Goal: Use online tool/utility: Utilize a website feature to perform a specific function

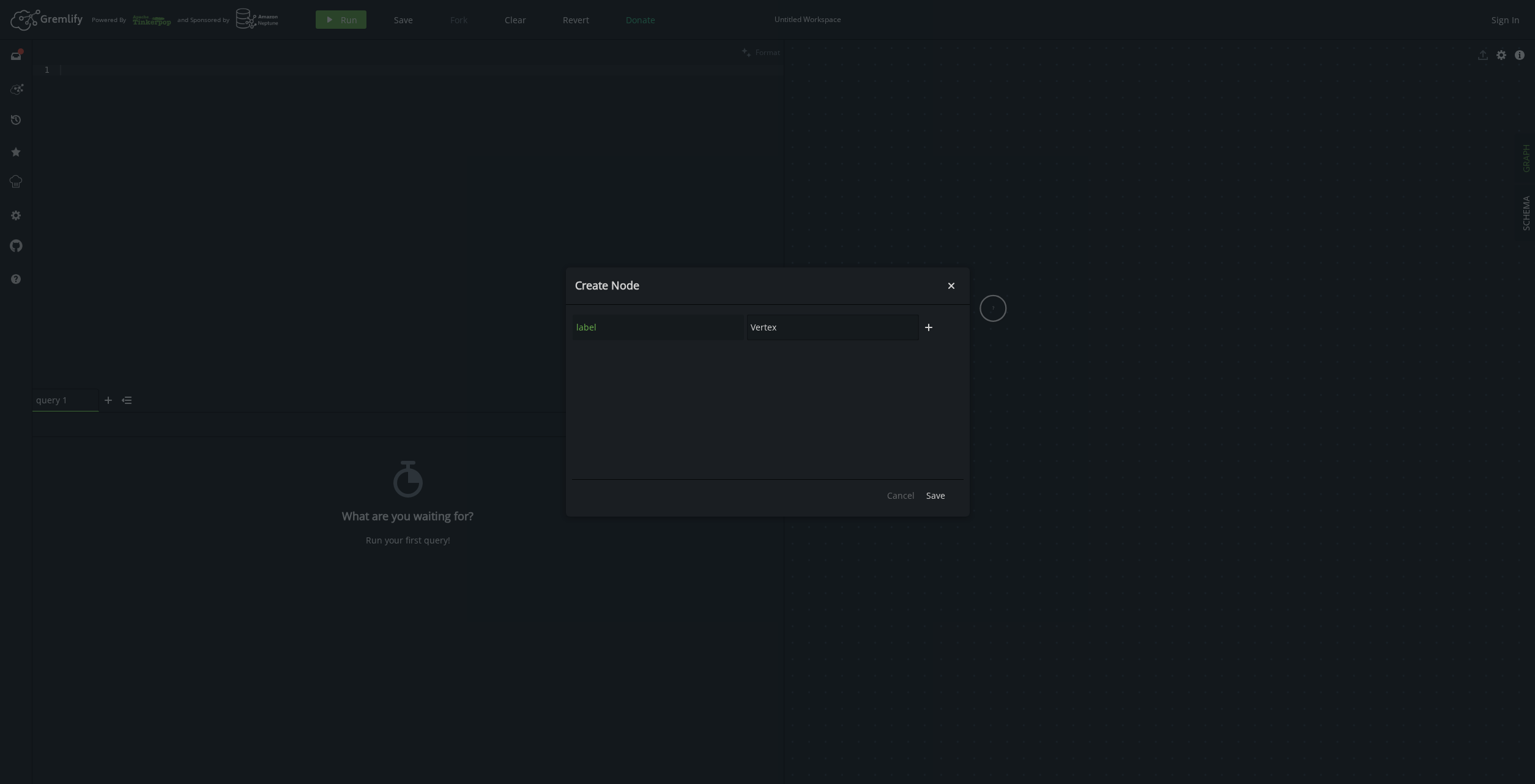
click at [824, 326] on input "Vertex" at bounding box center [833, 327] width 172 height 26
click at [900, 326] on input "Vertex" at bounding box center [833, 327] width 172 height 26
click at [926, 326] on icon "plus" at bounding box center [928, 326] width 10 height 10
click at [667, 352] on input "text" at bounding box center [659, 360] width 172 height 26
click at [925, 359] on icon "trash" at bounding box center [928, 359] width 10 height 10
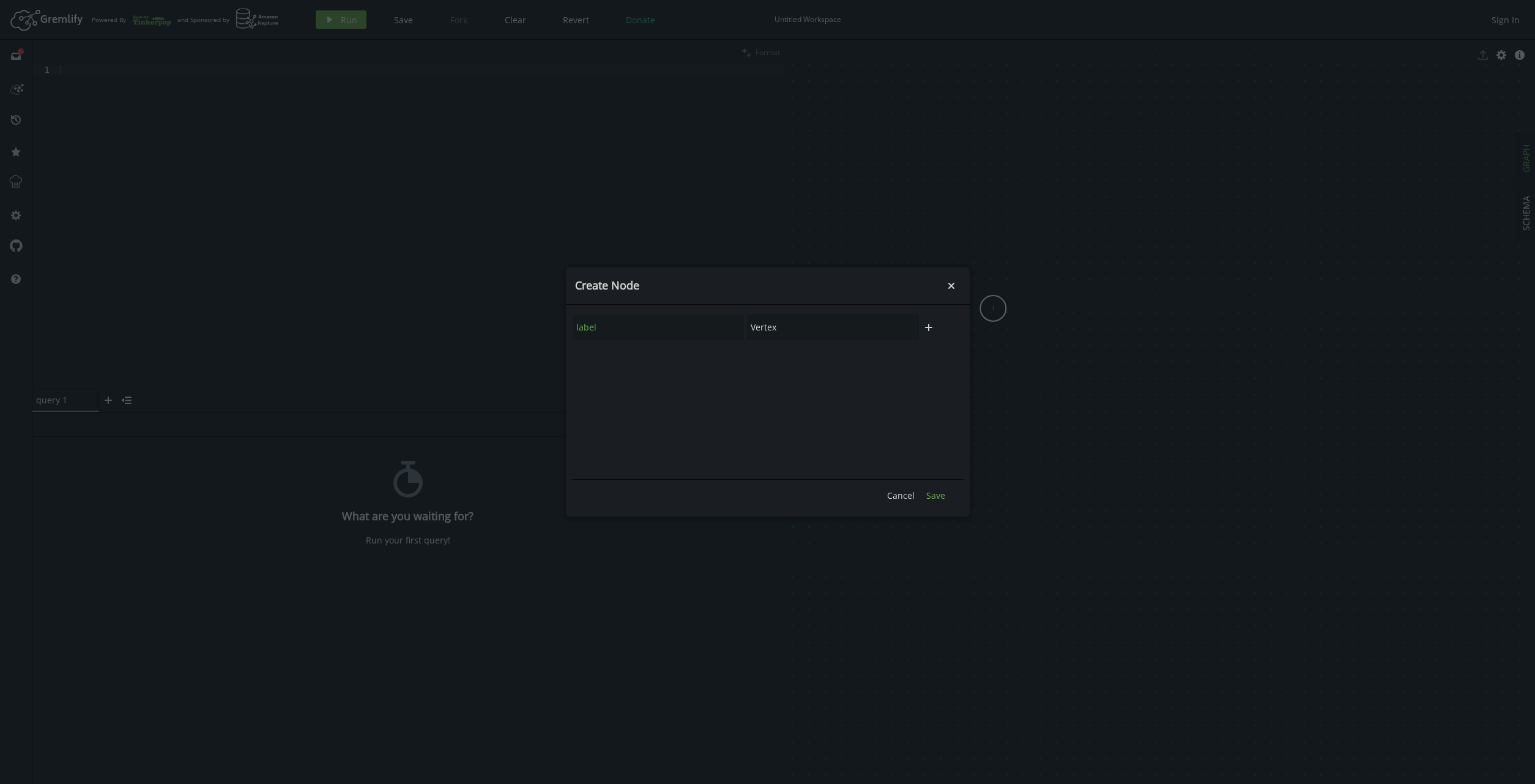
click at [941, 493] on span "Save" at bounding box center [936, 495] width 19 height 11
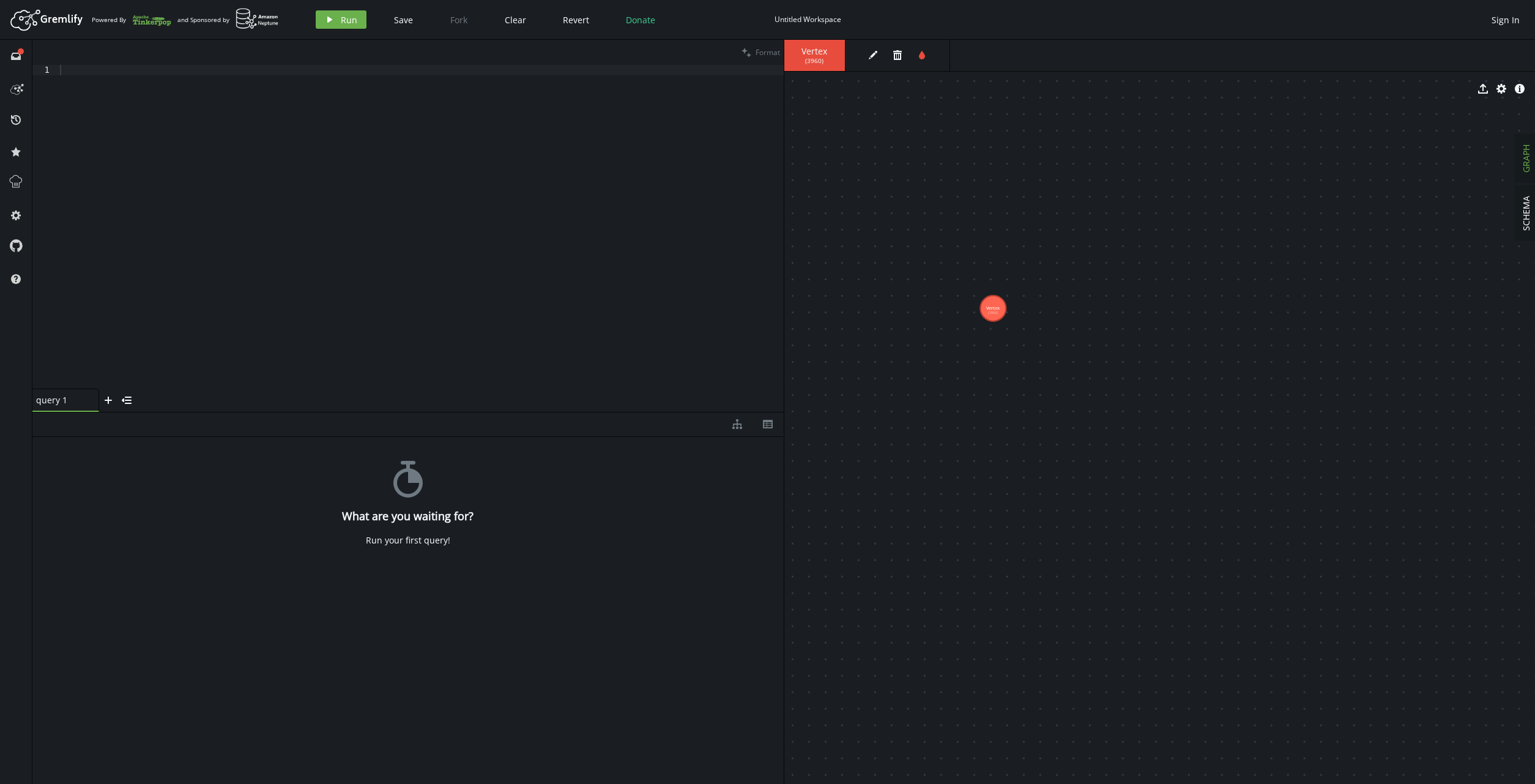
click at [997, 306] on tspan "Vertex" at bounding box center [993, 307] width 14 height 6
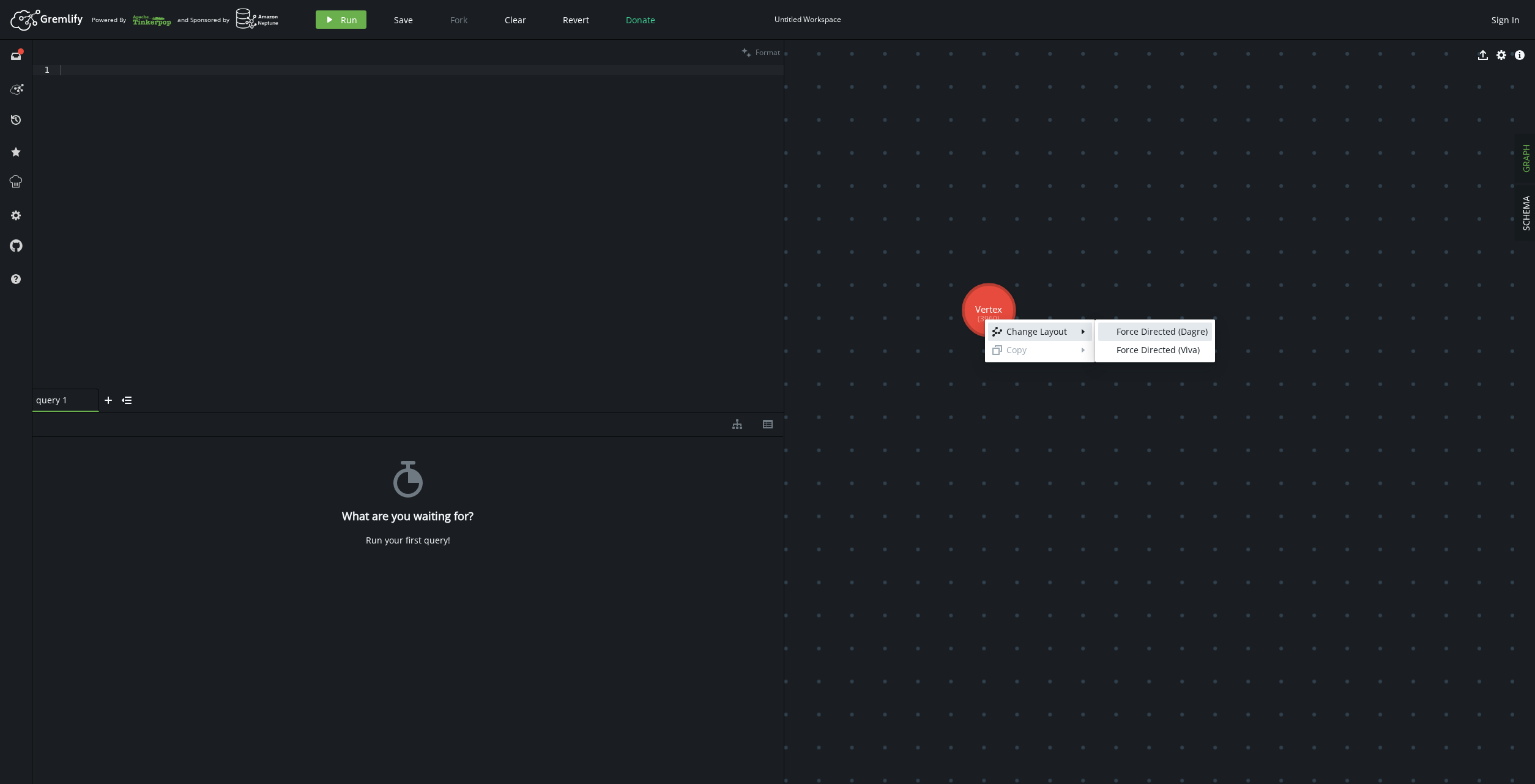
click at [1117, 330] on div "Force Directed (Dagre)" at bounding box center [1162, 332] width 91 height 12
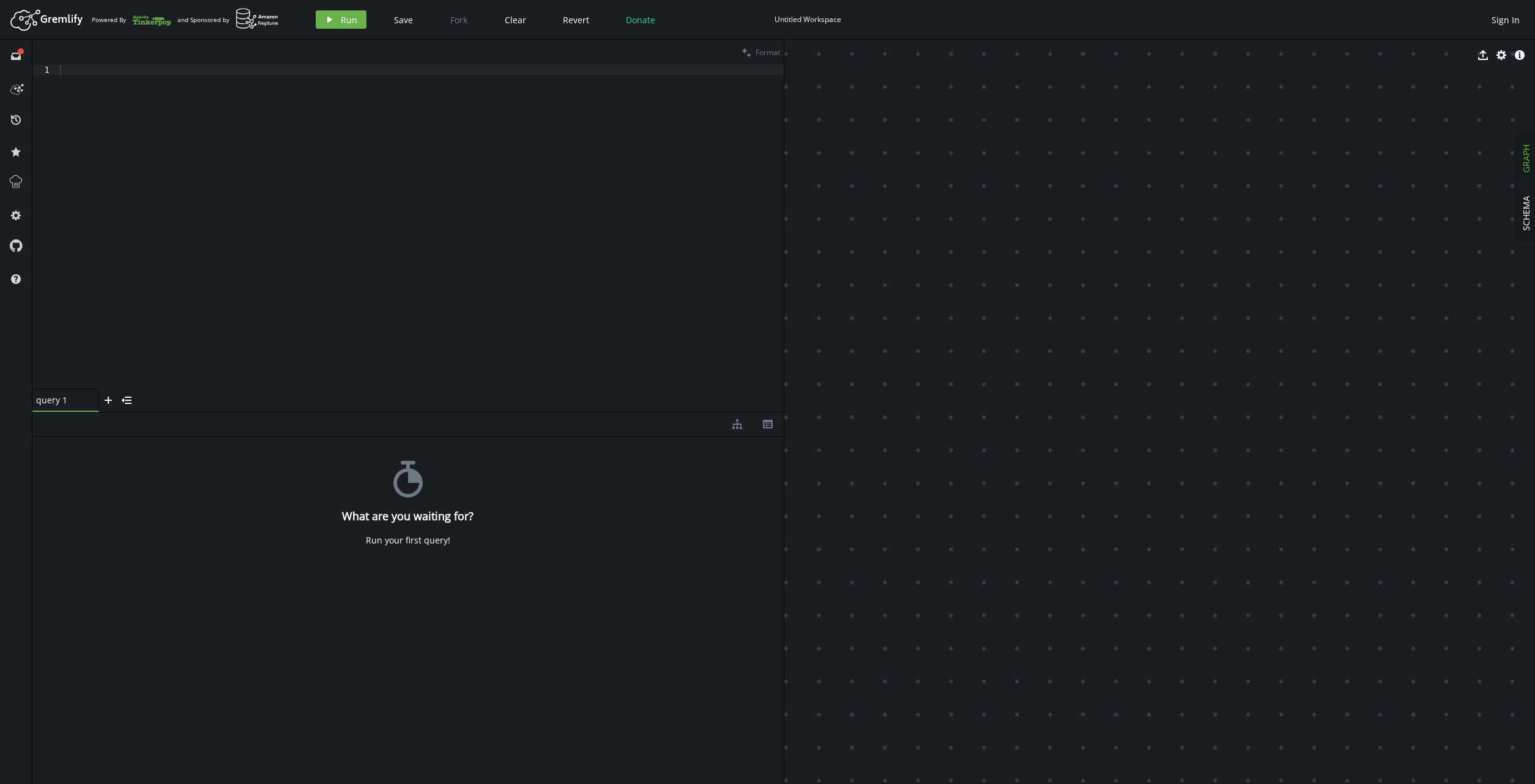
click at [1165, 329] on icon "small-tick" at bounding box center [1169, 328] width 10 height 10
click at [1184, 334] on div "Force Directed (Viva)" at bounding box center [1202, 330] width 91 height 12
drag, startPoint x: 1024, startPoint y: 270, endPoint x: 1075, endPoint y: 340, distance: 86.6
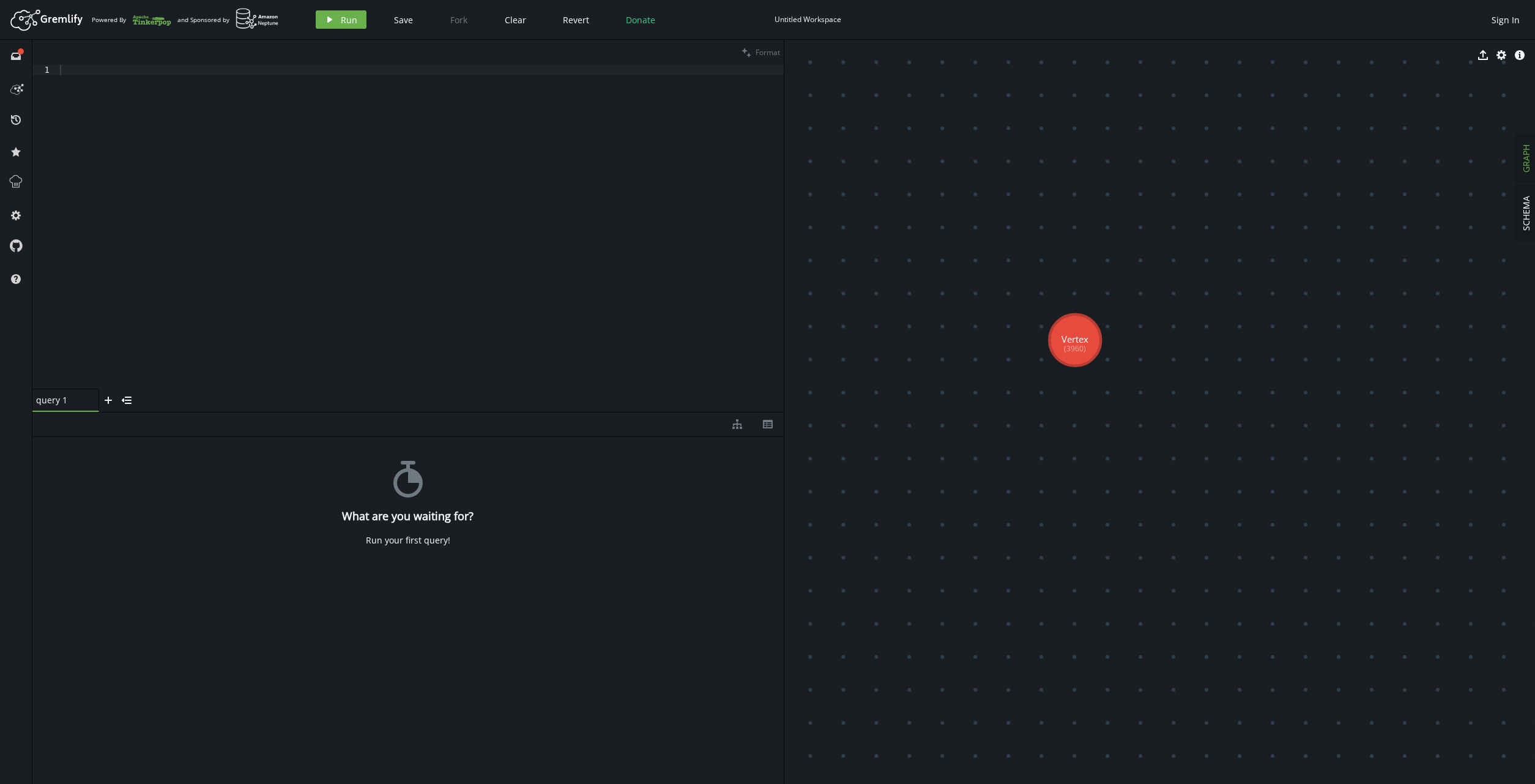
click at [1075, 340] on tspan "Vertex" at bounding box center [1074, 339] width 27 height 12
drag, startPoint x: 1075, startPoint y: 340, endPoint x: 997, endPoint y: 271, distance: 104.1
click at [997, 271] on tspan "Vertex" at bounding box center [997, 270] width 27 height 12
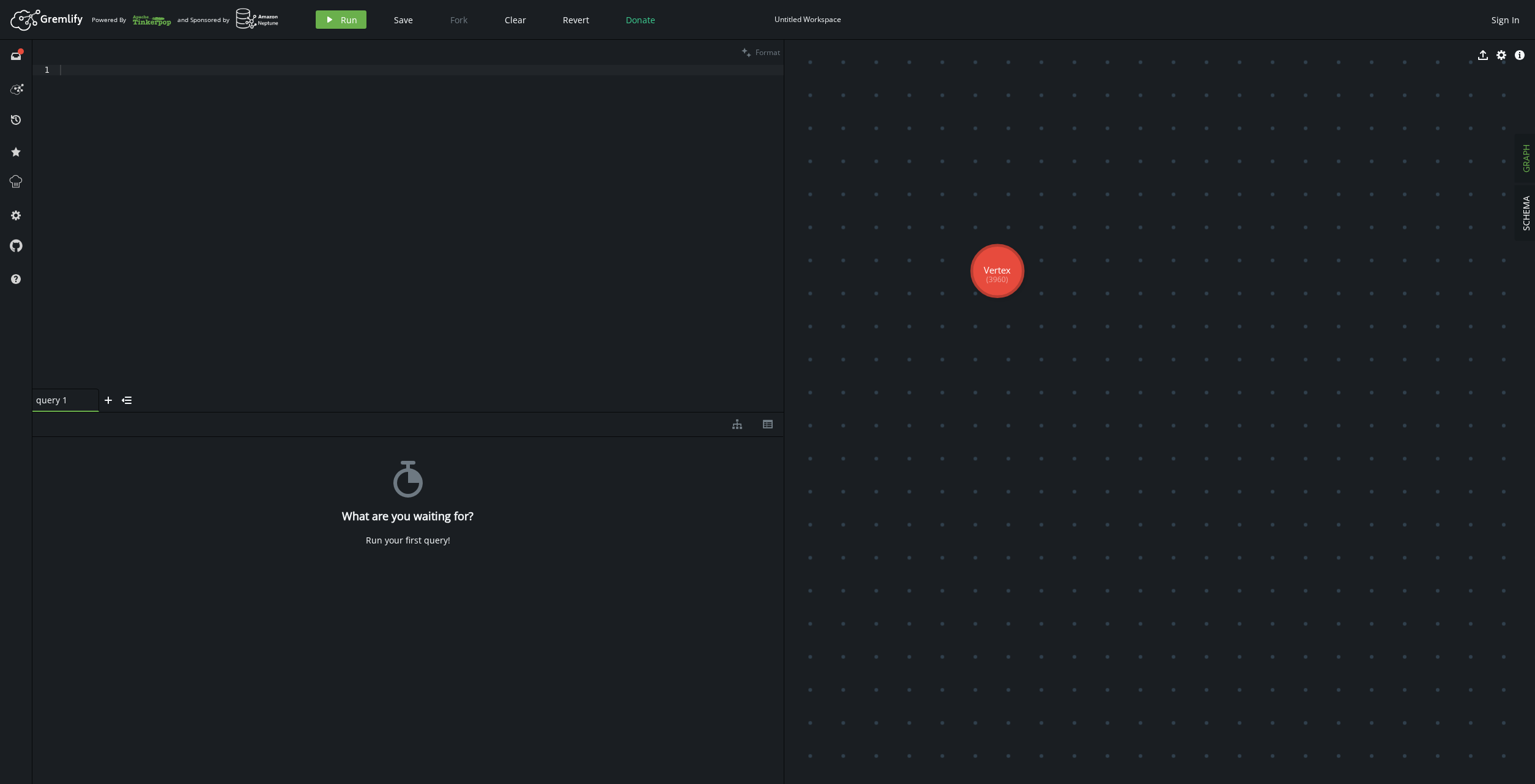
click at [1004, 270] on tspan "Vertex" at bounding box center [997, 270] width 27 height 12
click at [1002, 263] on use at bounding box center [997, 271] width 51 height 51
click at [1000, 267] on tspan "Vertex" at bounding box center [997, 270] width 27 height 12
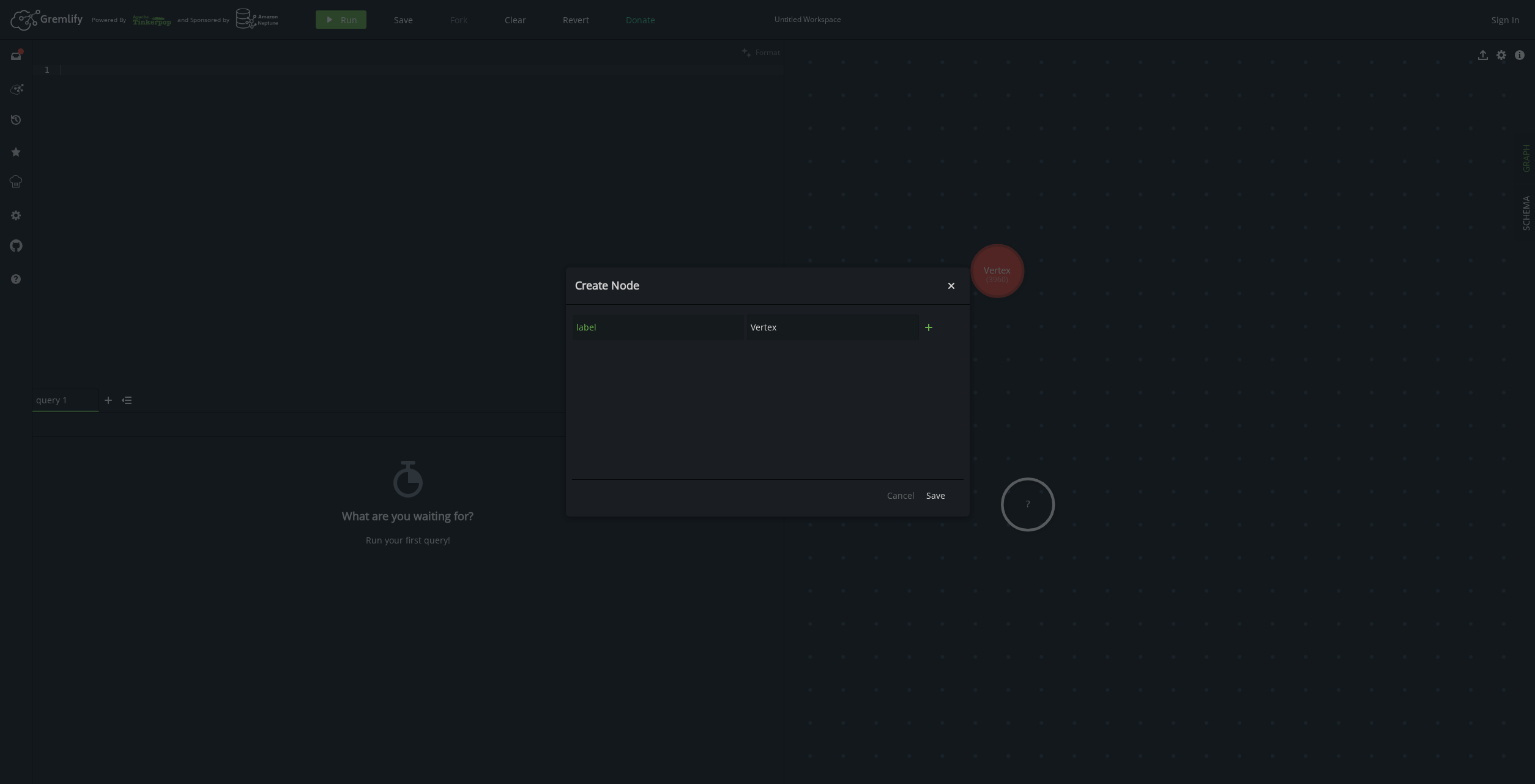
click at [927, 329] on icon "plus" at bounding box center [928, 326] width 10 height 10
click at [604, 361] on input "text" at bounding box center [659, 360] width 172 height 26
type input "name"
type input "p"
type input "P"
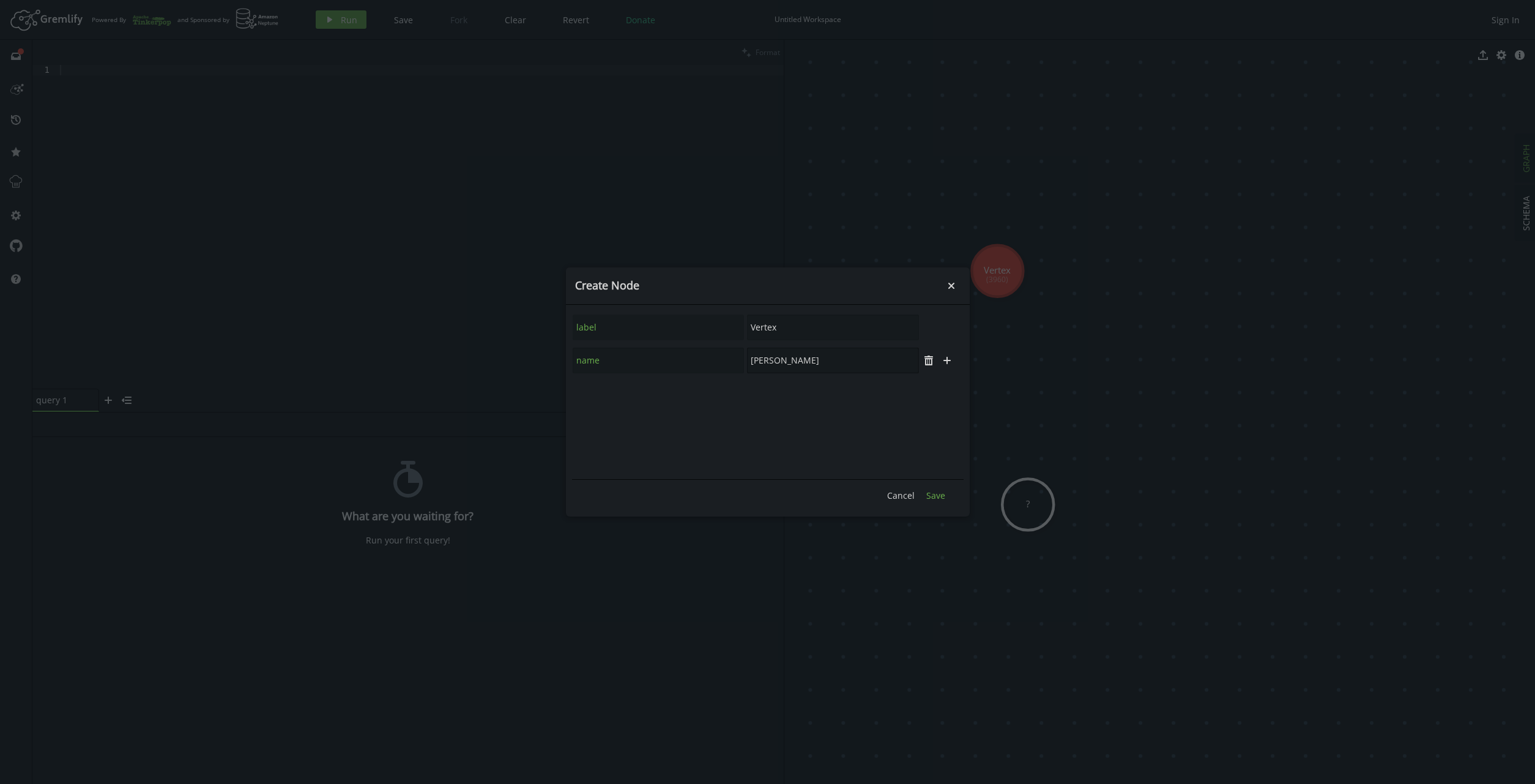
type input "[PERSON_NAME]"
click at [945, 493] on button "Save" at bounding box center [936, 494] width 31 height 18
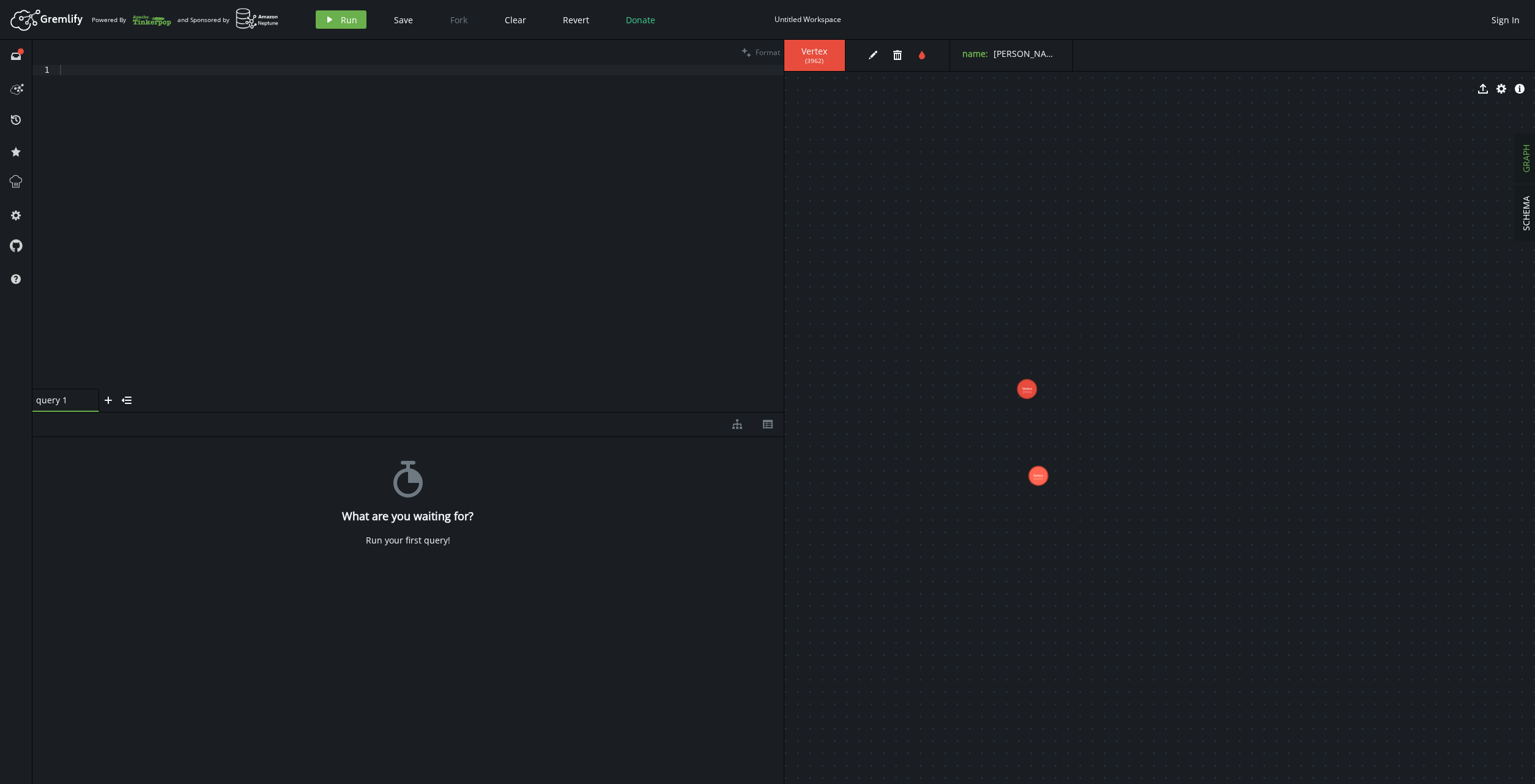
click at [1041, 478] on tspan "(3962)" at bounding box center [1038, 478] width 10 height 3
click at [1030, 392] on tspan "(3960)" at bounding box center [1026, 392] width 10 height 3
click at [1030, 392] on tspan "(3960)" at bounding box center [1024, 392] width 16 height 8
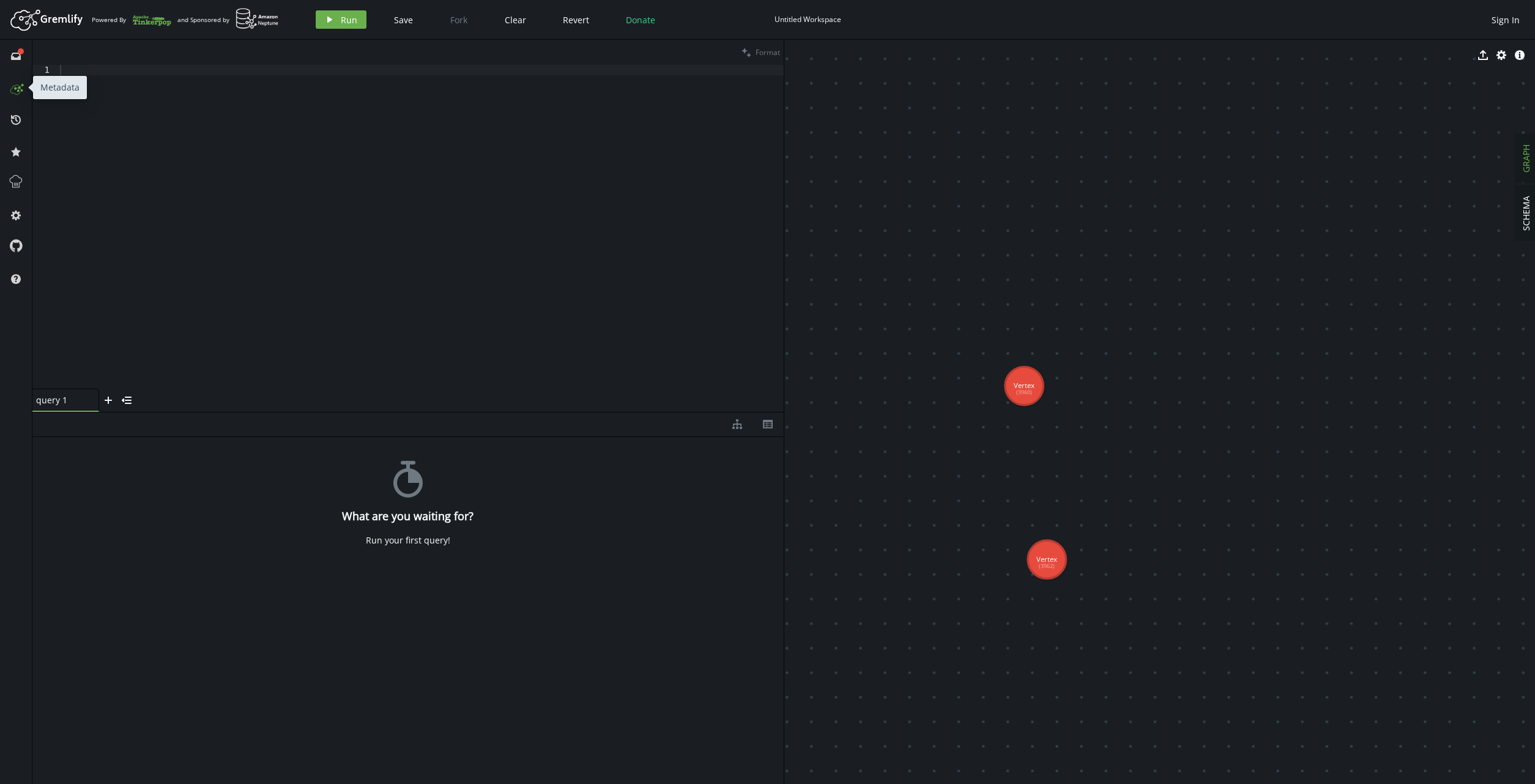
click at [16, 77] on icon at bounding box center [16, 87] width 20 height 20
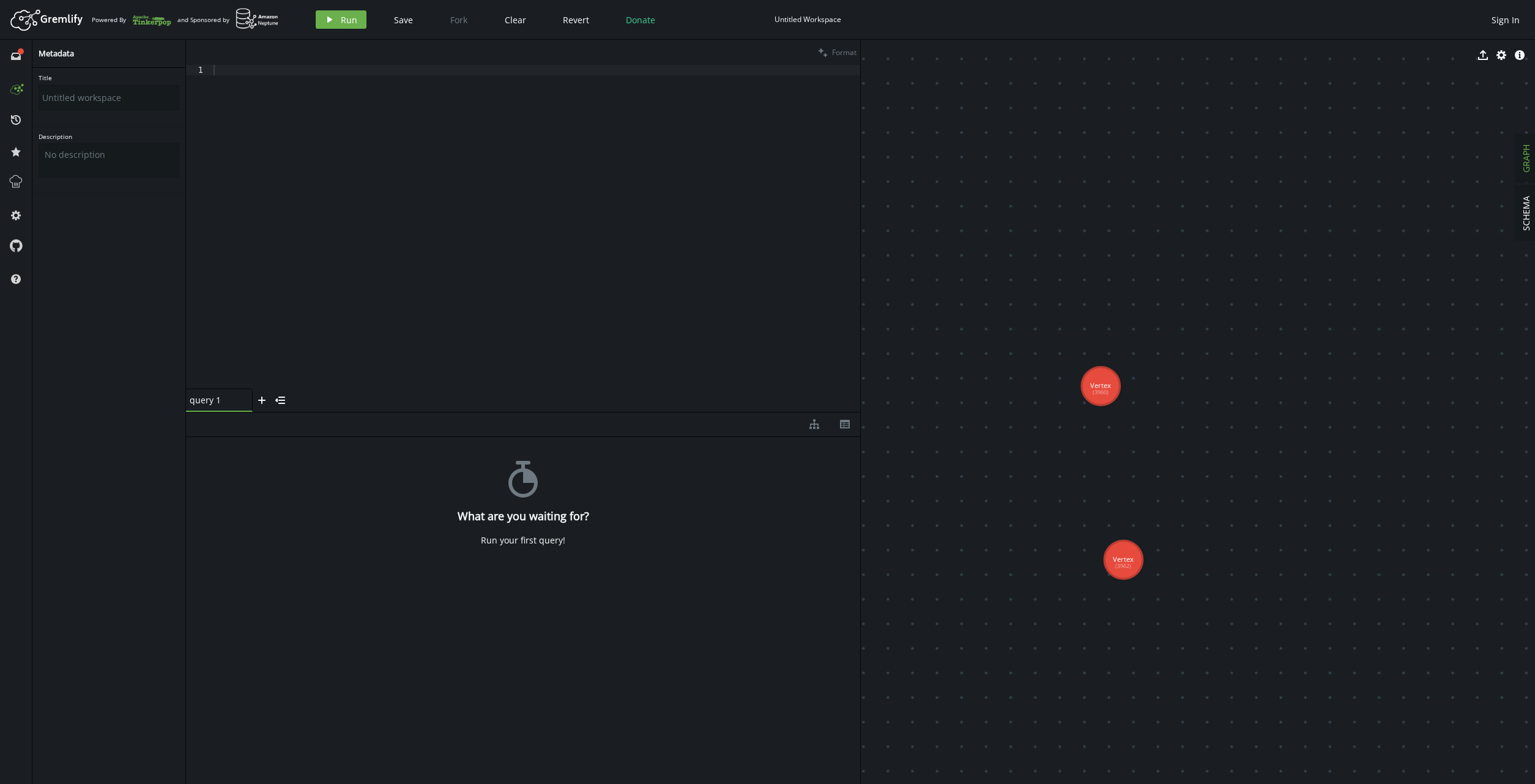
click at [14, 129] on span "history" at bounding box center [16, 119] width 20 height 32
click at [15, 115] on icon at bounding box center [16, 119] width 10 height 10
click at [15, 53] on icon at bounding box center [16, 56] width 10 height 7
click at [10, 89] on icon at bounding box center [16, 87] width 20 height 20
click at [119, 88] on input "Title" at bounding box center [109, 98] width 141 height 26
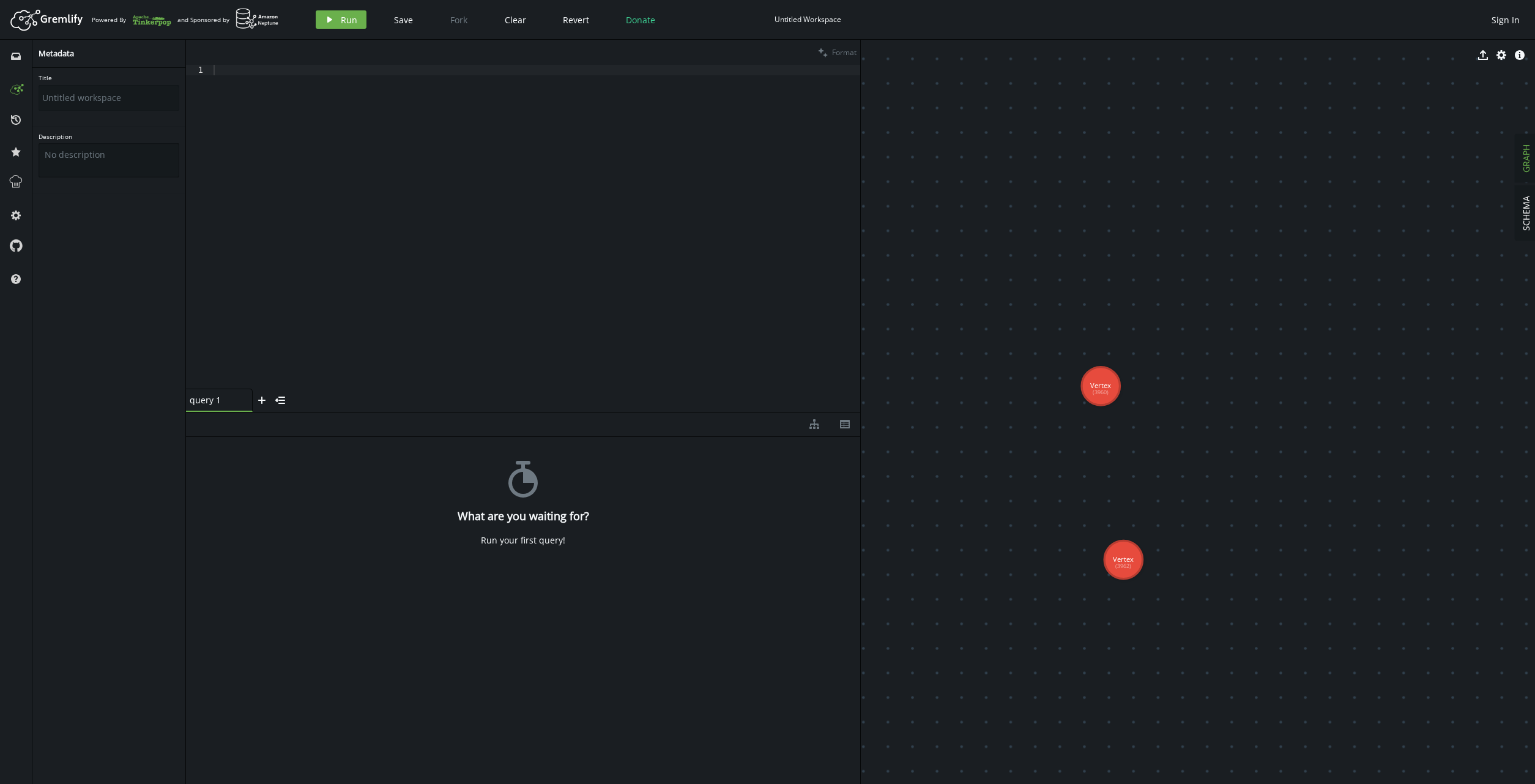
click at [102, 148] on textarea "Description" at bounding box center [109, 160] width 141 height 34
click at [260, 70] on div at bounding box center [536, 237] width 649 height 345
click at [358, 20] on button "play Run" at bounding box center [341, 19] width 50 height 18
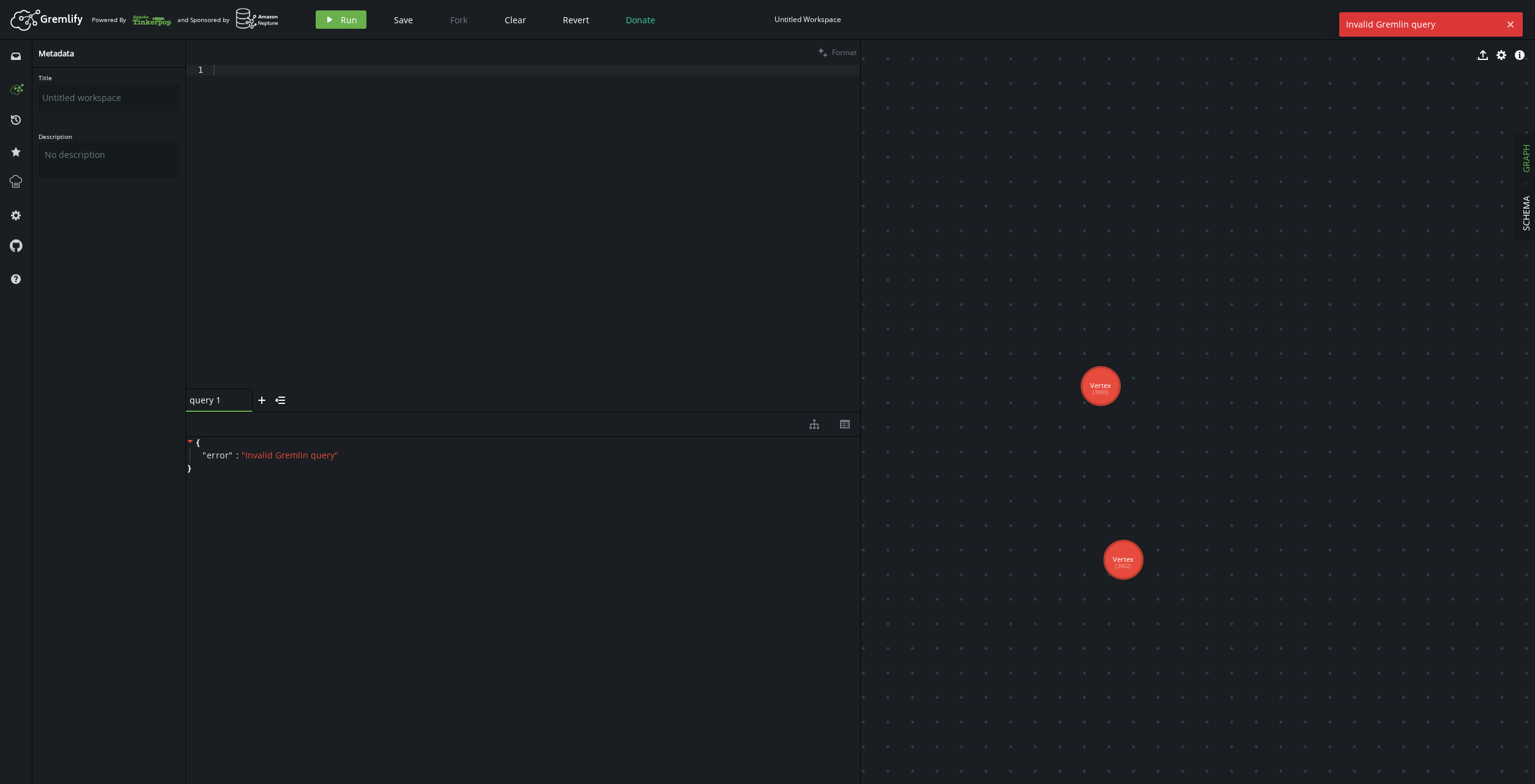
drag, startPoint x: 376, startPoint y: 419, endPoint x: 330, endPoint y: 383, distance: 58.4
click at [376, 419] on div "diagram-tree th" at bounding box center [523, 425] width 674 height 24
click at [387, 30] on div "Artboard Created with Sketch. Powered By and Sponsored by play Run Save Fork Cl…" at bounding box center [768, 19] width 1523 height 24
click at [212, 14] on div "and Sponsored by" at bounding box center [227, 19] width 102 height 23
click at [253, 20] on img at bounding box center [257, 18] width 43 height 22
